Goal: Task Accomplishment & Management: Manage account settings

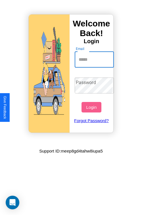
click at [95, 59] on input "Email" at bounding box center [95, 60] width 40 height 16
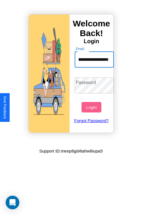
scroll to position [0, 30]
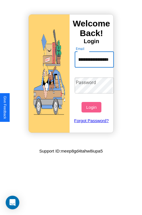
type input "**********"
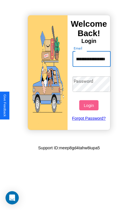
scroll to position [0, 0]
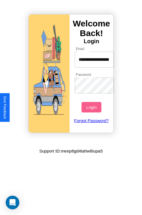
click at [92, 107] on button "Login" at bounding box center [92, 107] width 20 height 11
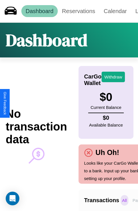
scroll to position [0, 40]
